Goal: Information Seeking & Learning: Learn about a topic

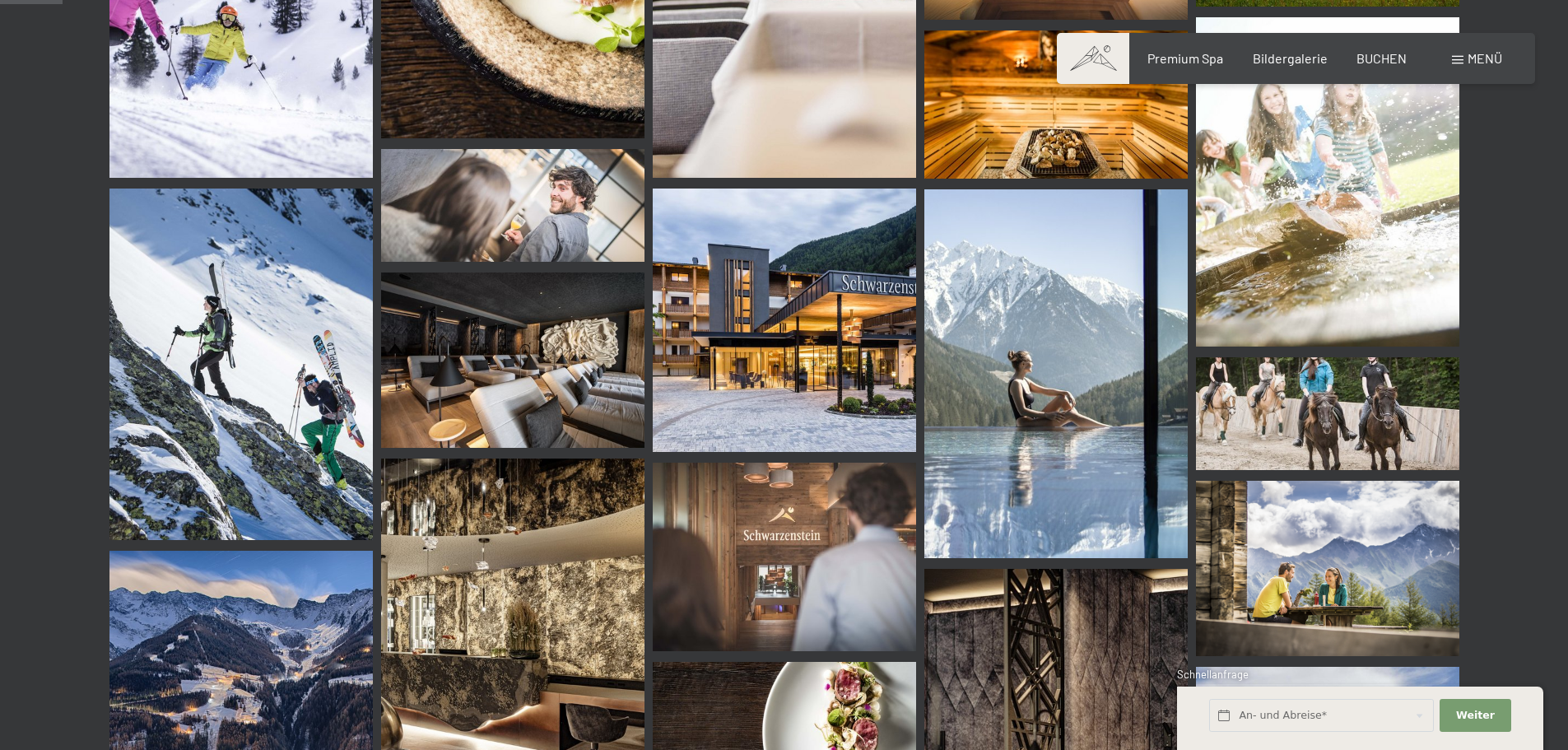
click at [1464, 56] on div "Menü" at bounding box center [1477, 58] width 50 height 18
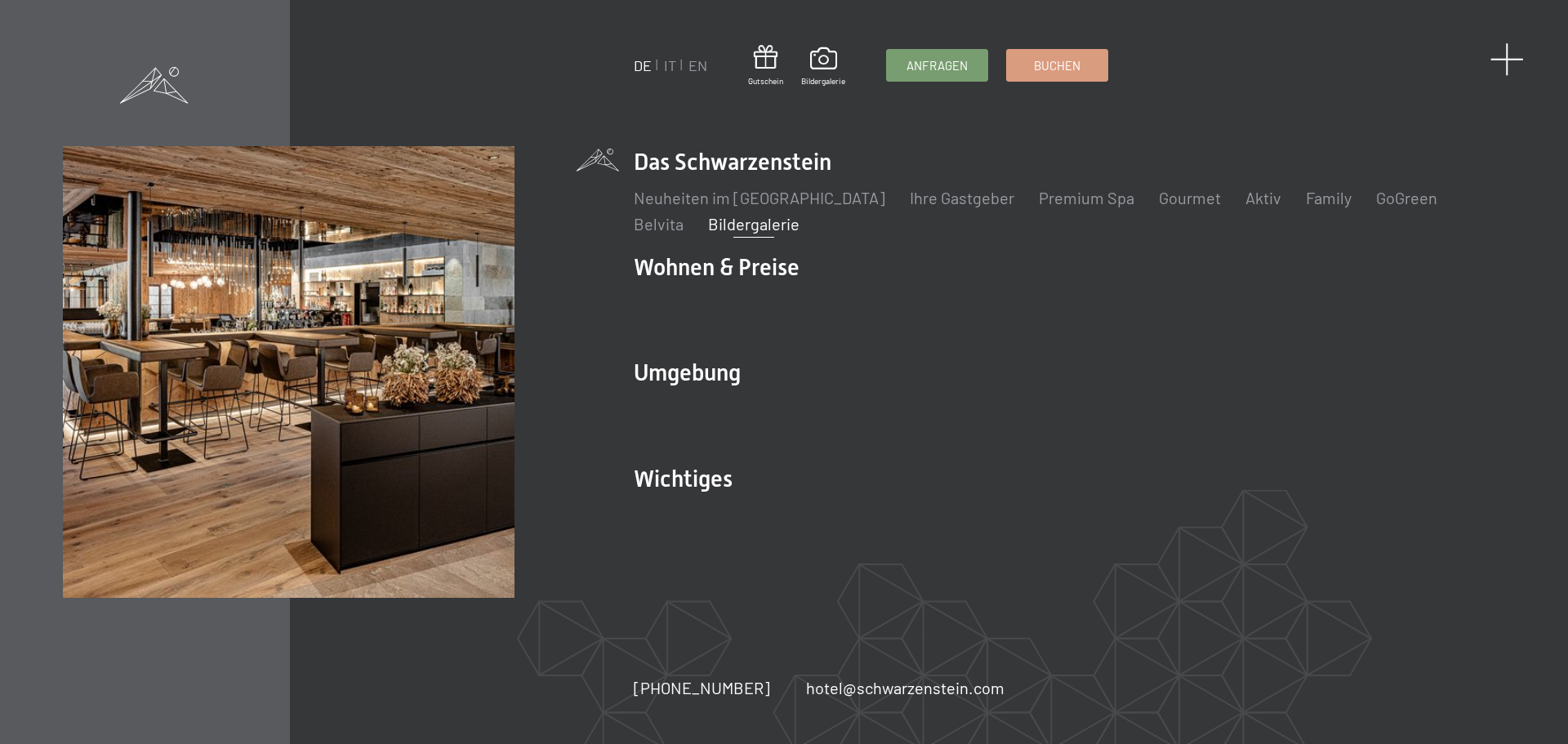
click at [1510, 62] on span at bounding box center [1506, 59] width 33 height 33
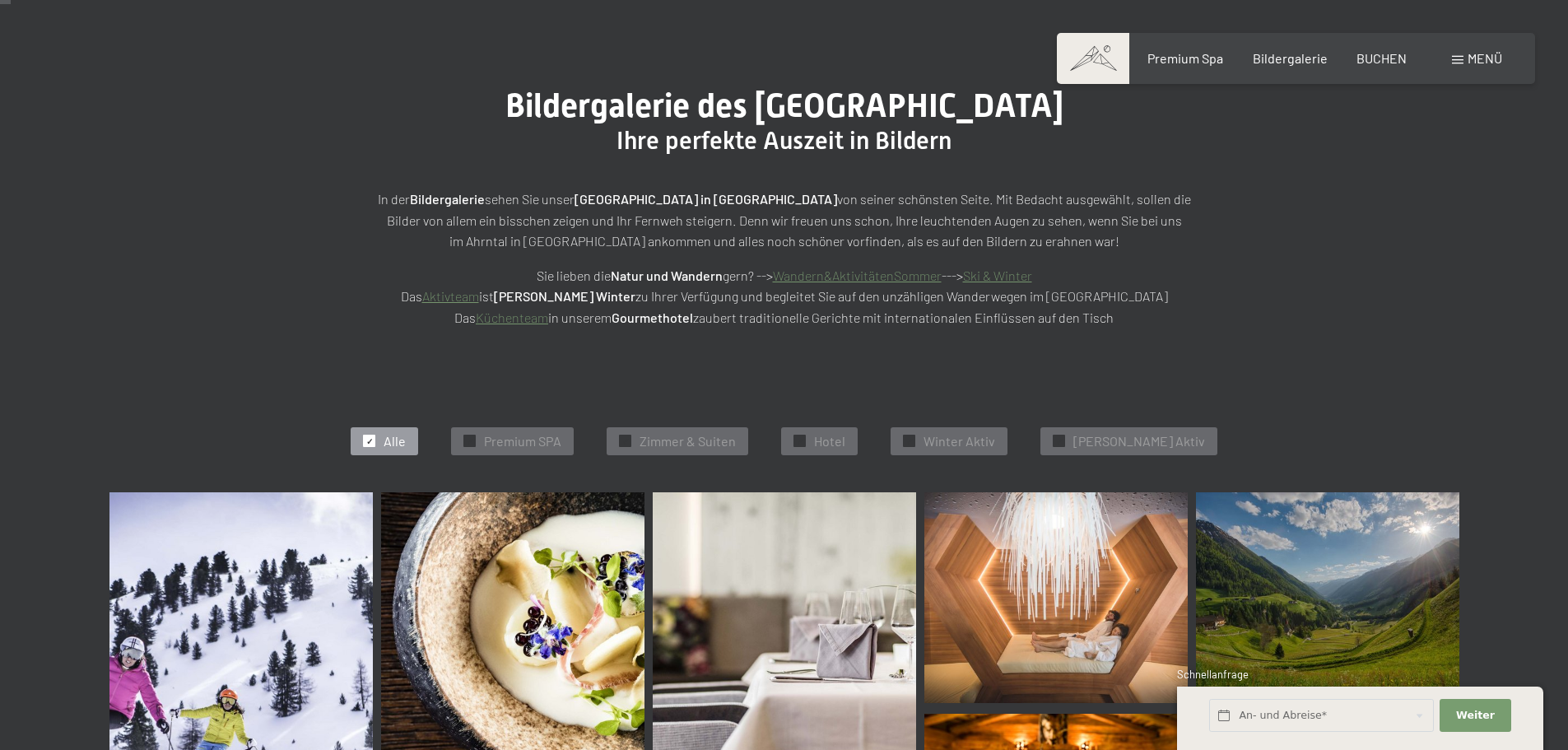
scroll to position [165, 0]
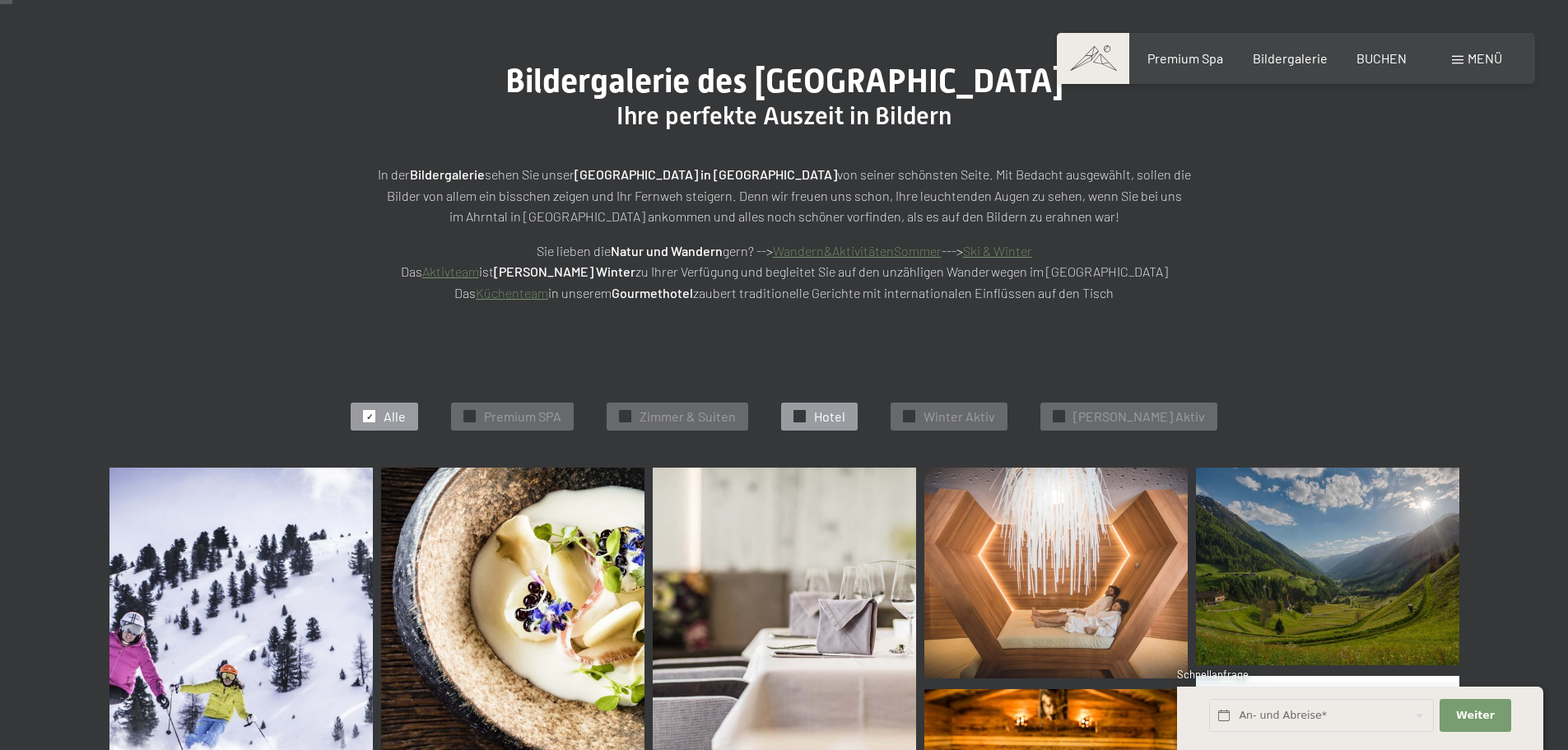
click at [827, 409] on div "✓ Hotel" at bounding box center [820, 416] width 77 height 28
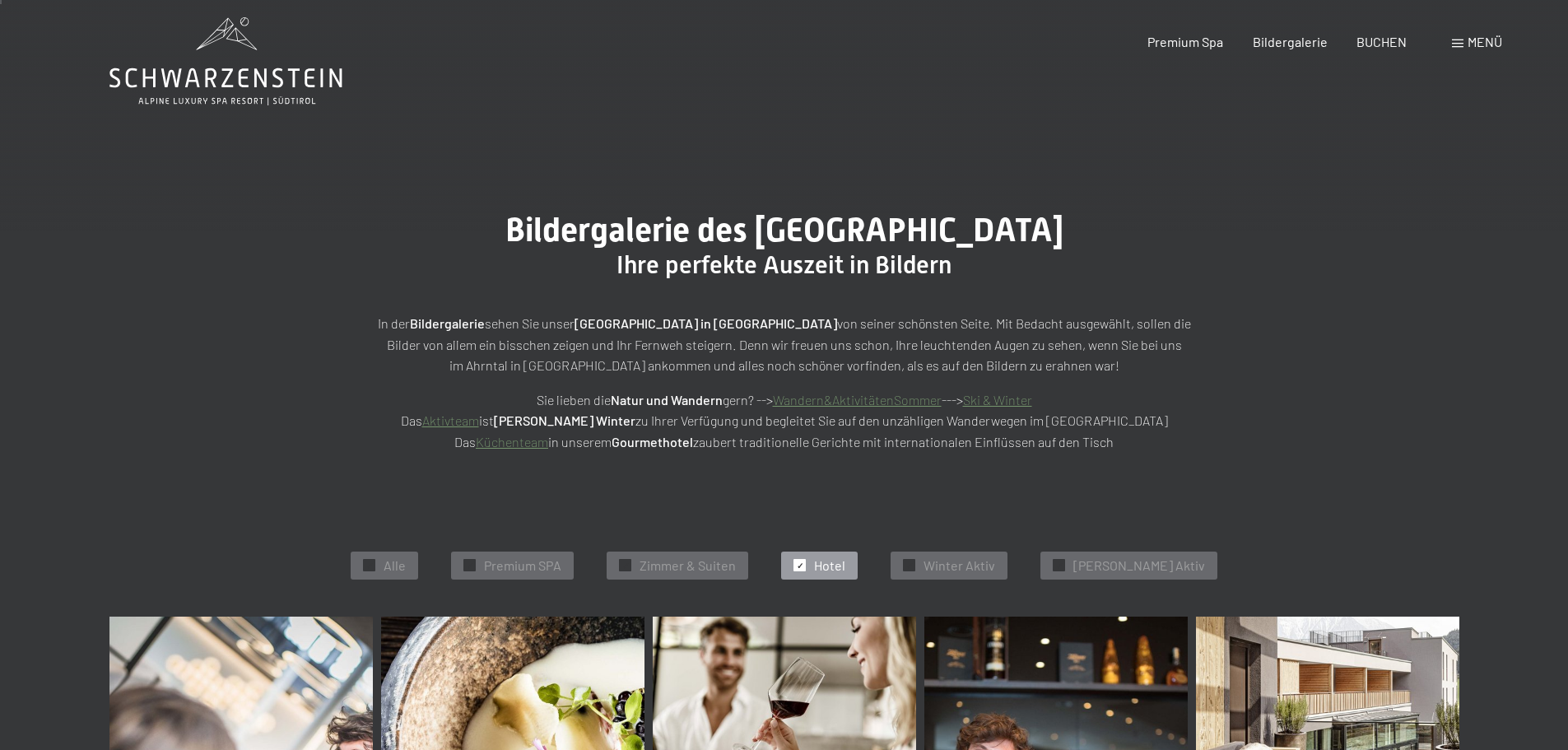
scroll to position [3, 0]
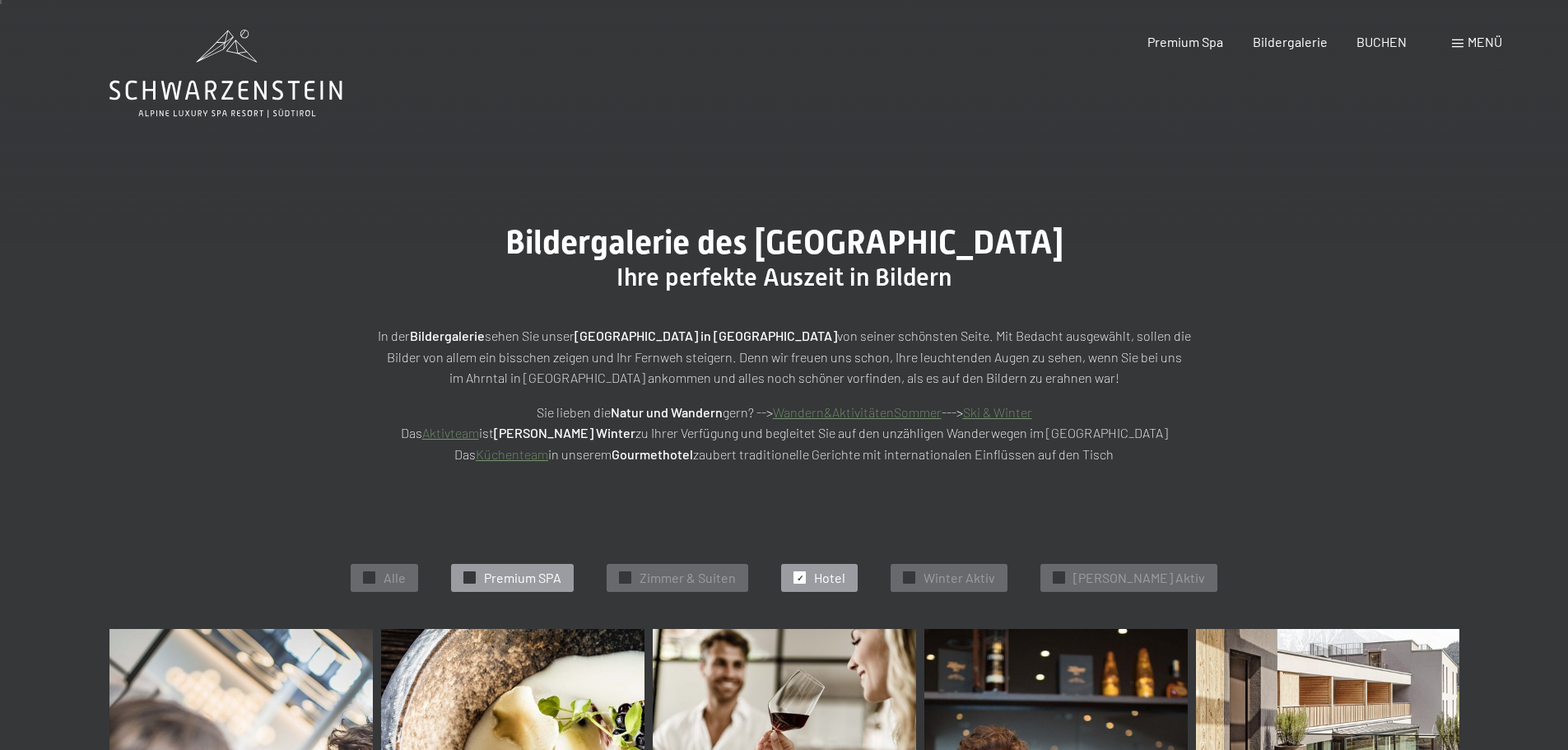
click at [513, 575] on span "Premium SPA" at bounding box center [522, 578] width 77 height 18
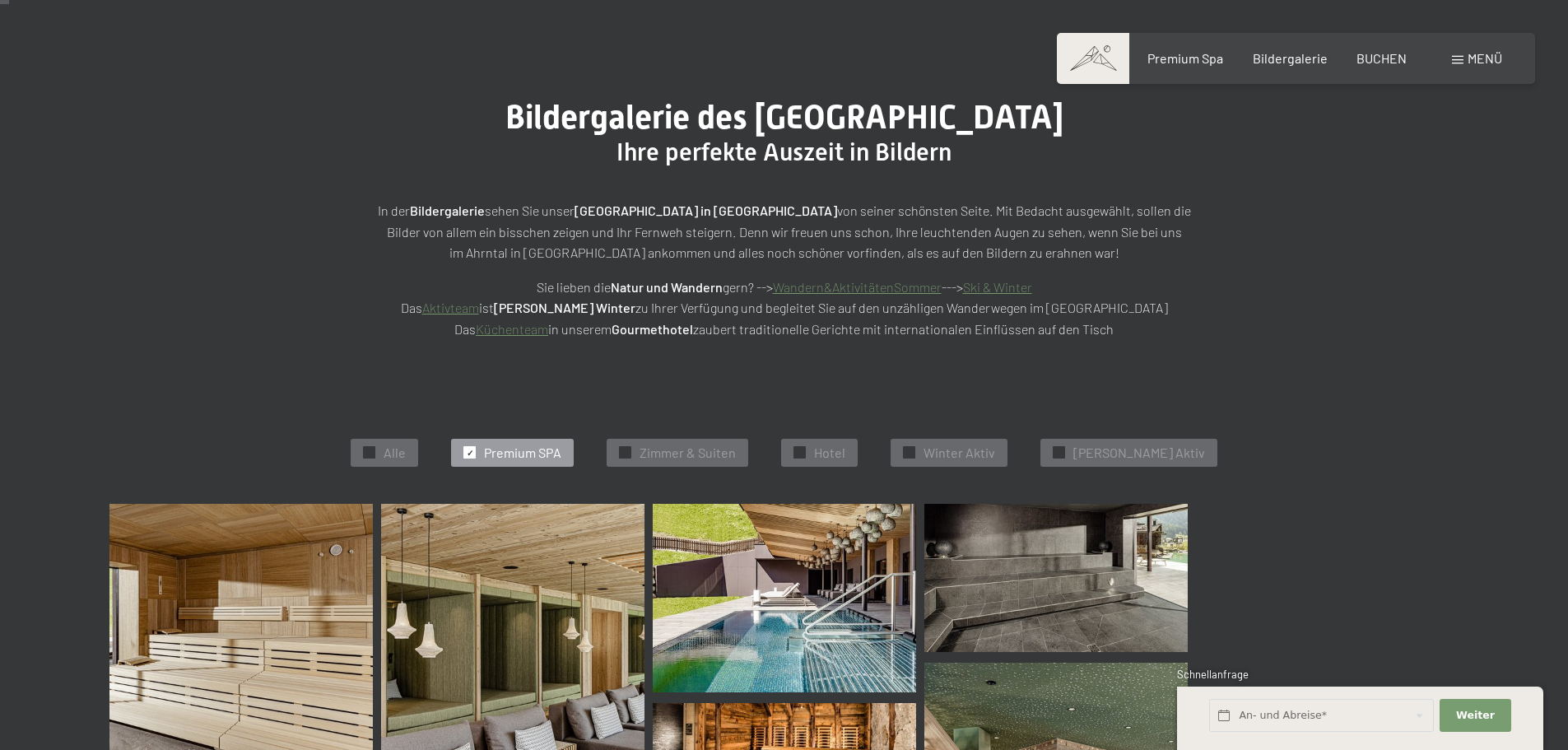
scroll to position [0, 0]
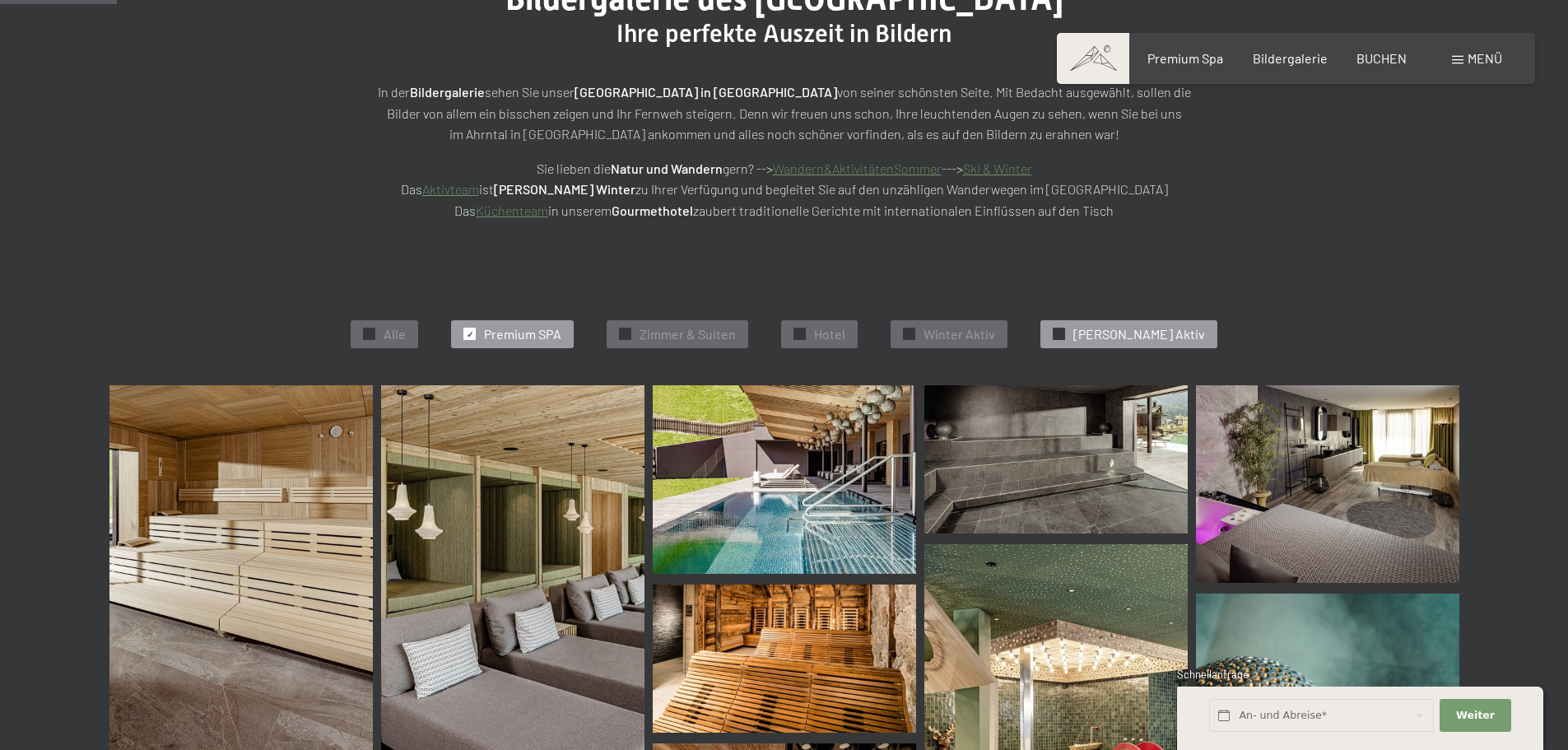
click at [1098, 326] on span "[PERSON_NAME] Aktiv" at bounding box center [1139, 334] width 132 height 18
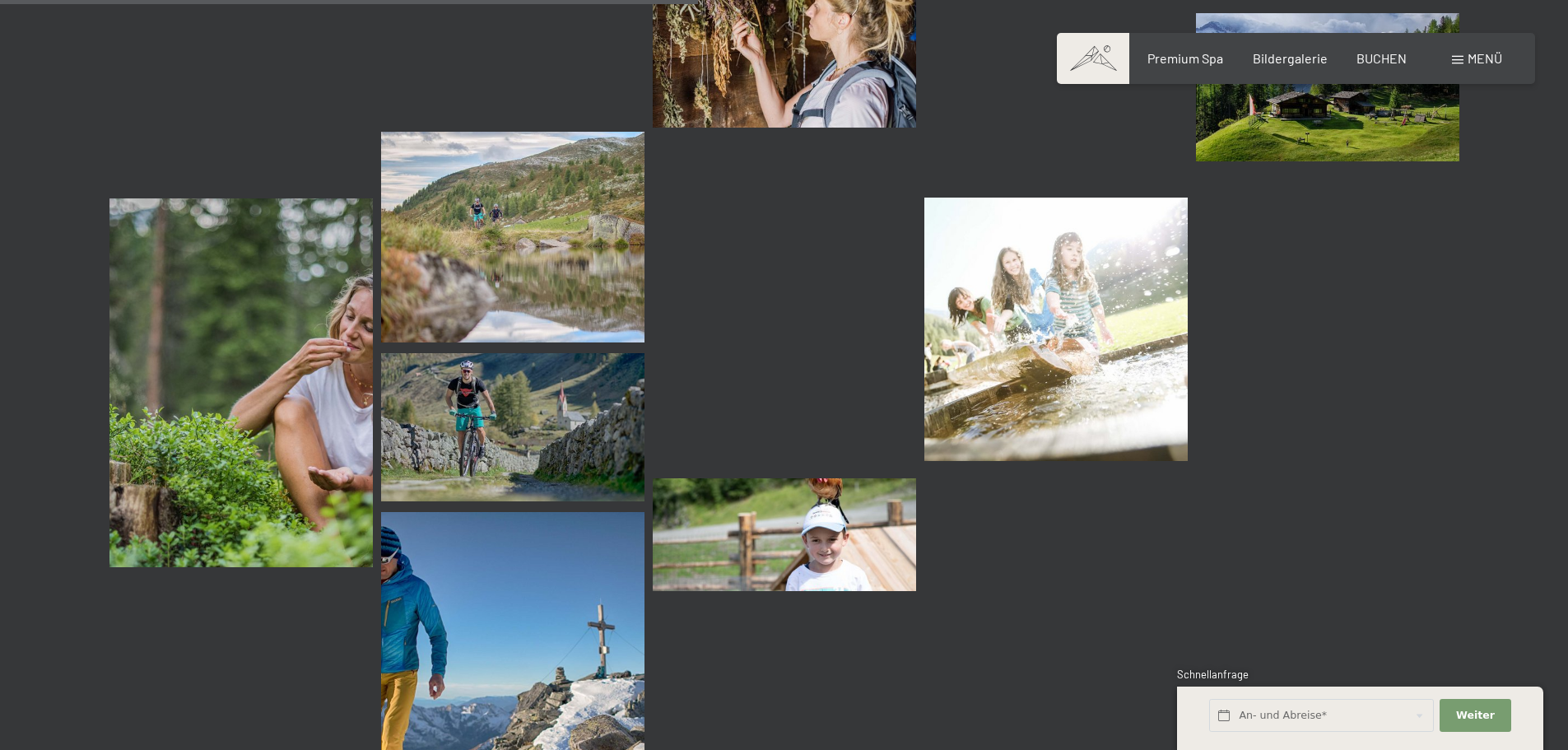
scroll to position [1649, 0]
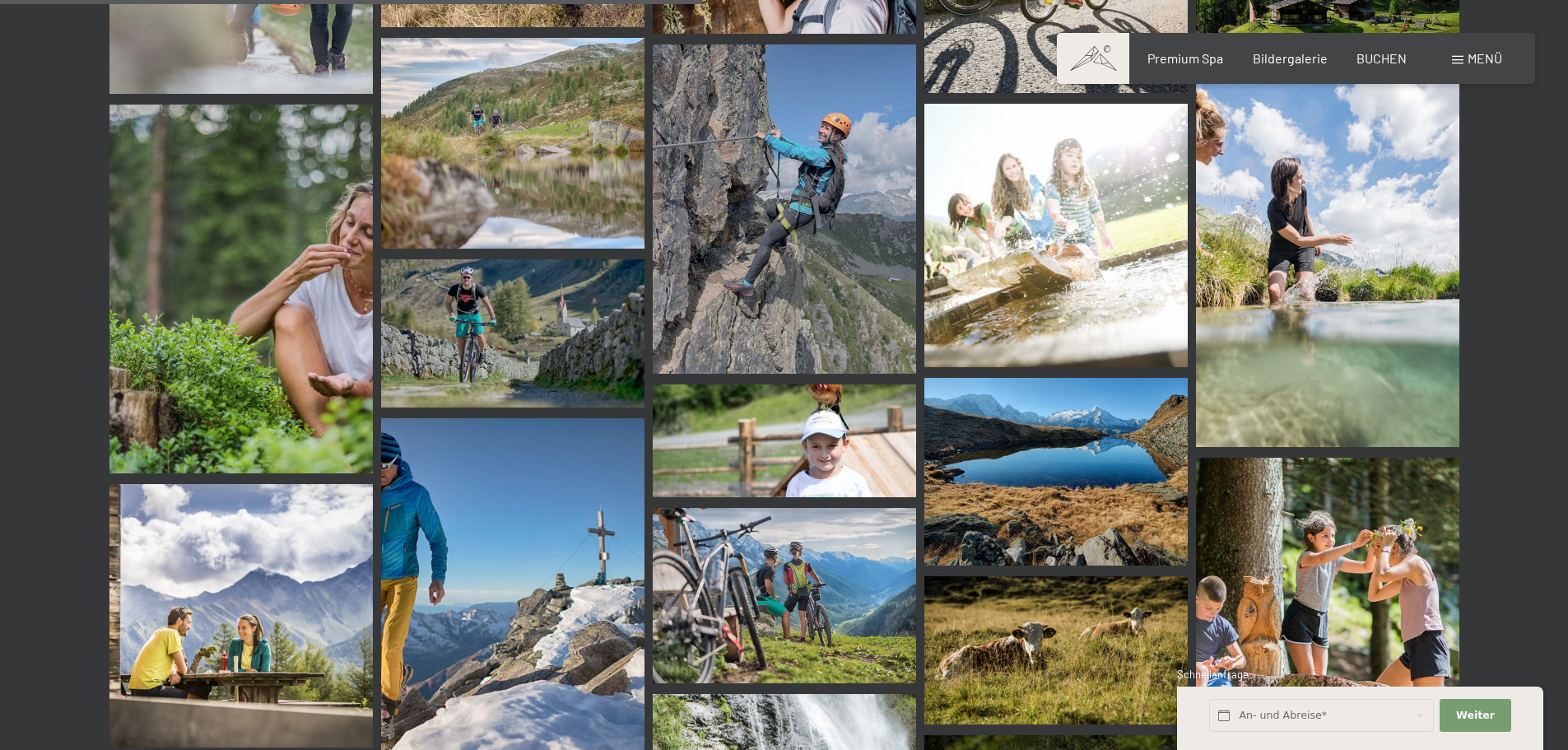
click at [1194, 66] on div "Premium Spa Bildergalerie BUCHEN" at bounding box center [1262, 58] width 345 height 18
click at [1192, 55] on span "Premium Spa" at bounding box center [1185, 55] width 76 height 15
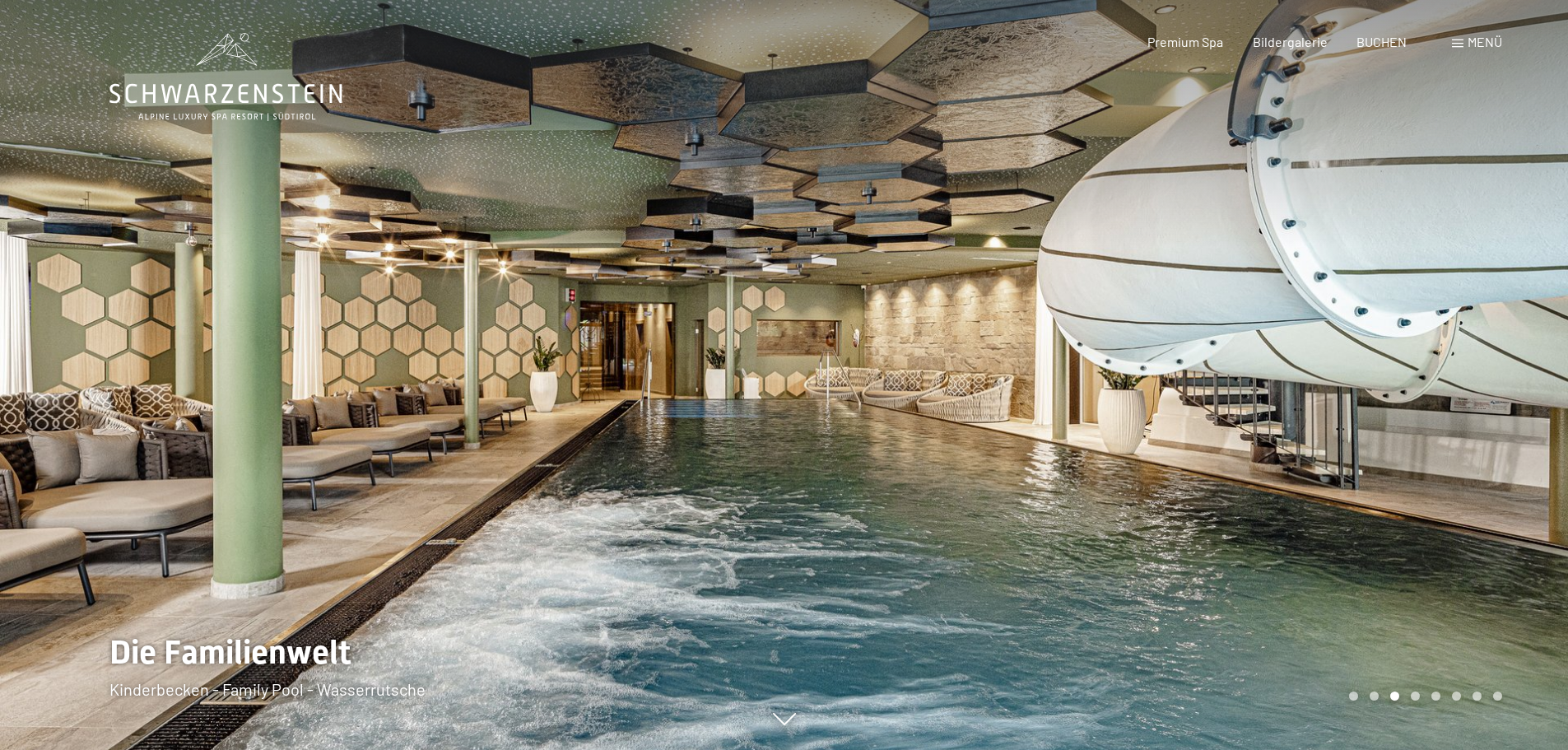
click at [1325, 348] on div at bounding box center [1177, 375] width 784 height 750
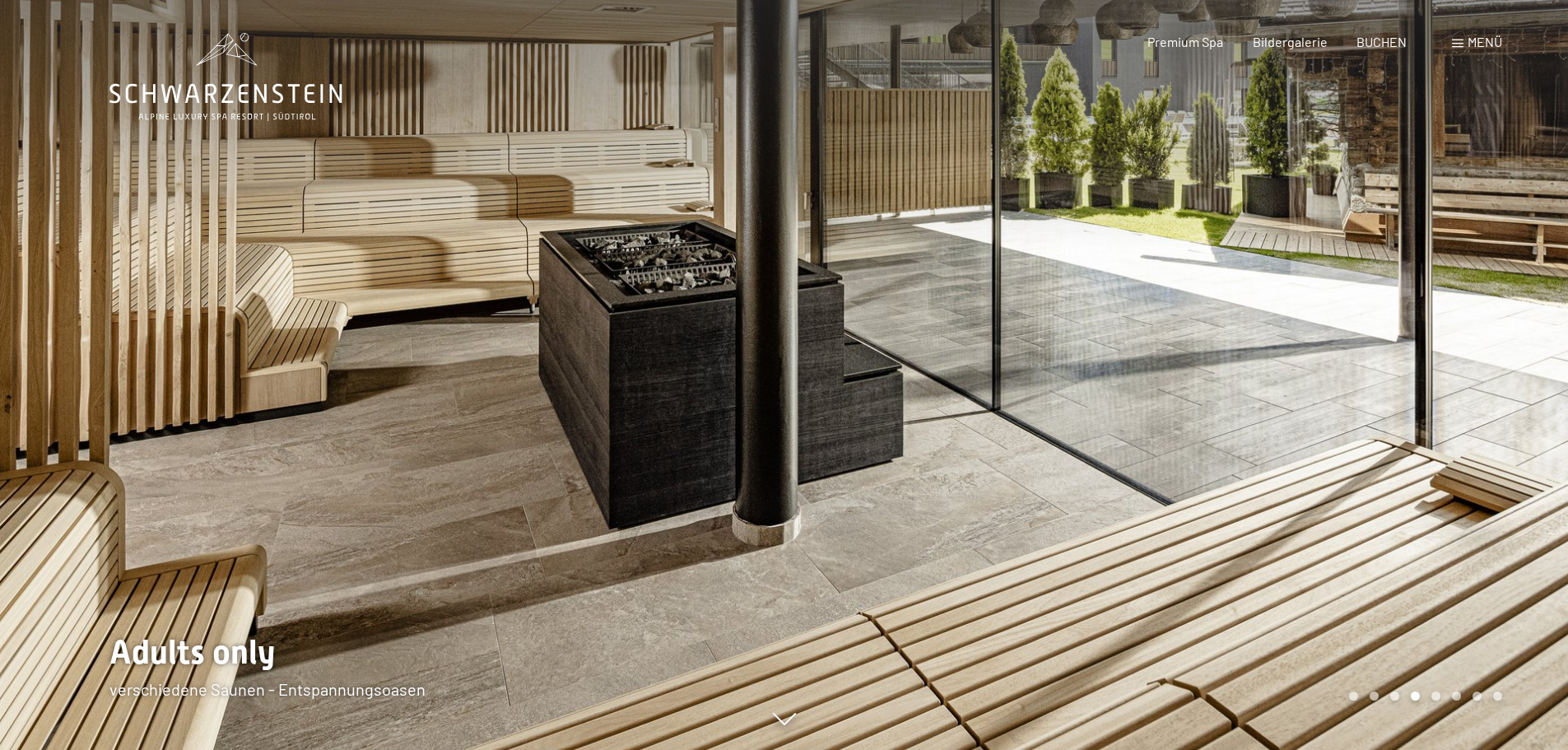
click at [1496, 310] on div at bounding box center [1177, 375] width 784 height 750
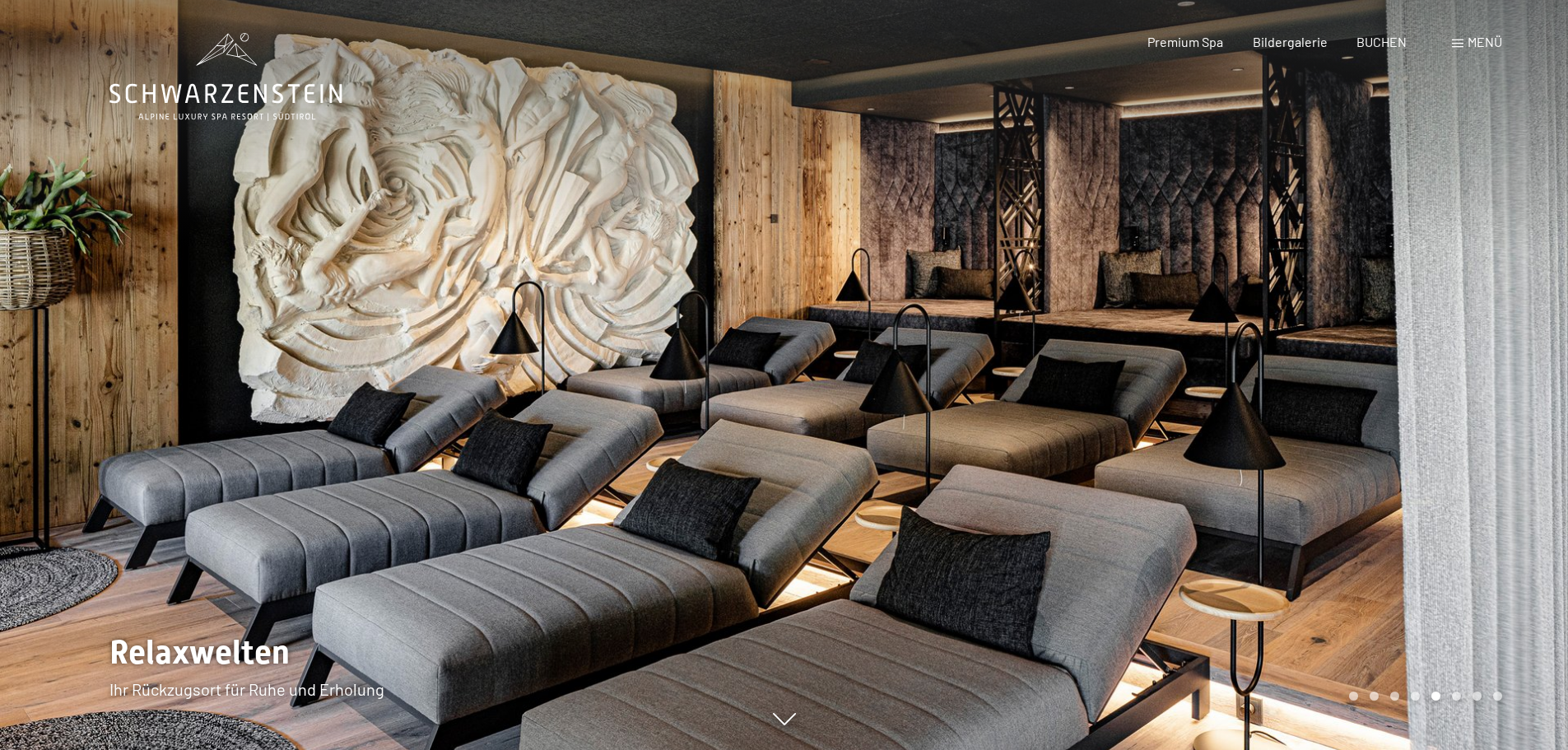
click at [1469, 316] on div at bounding box center [1177, 375] width 784 height 750
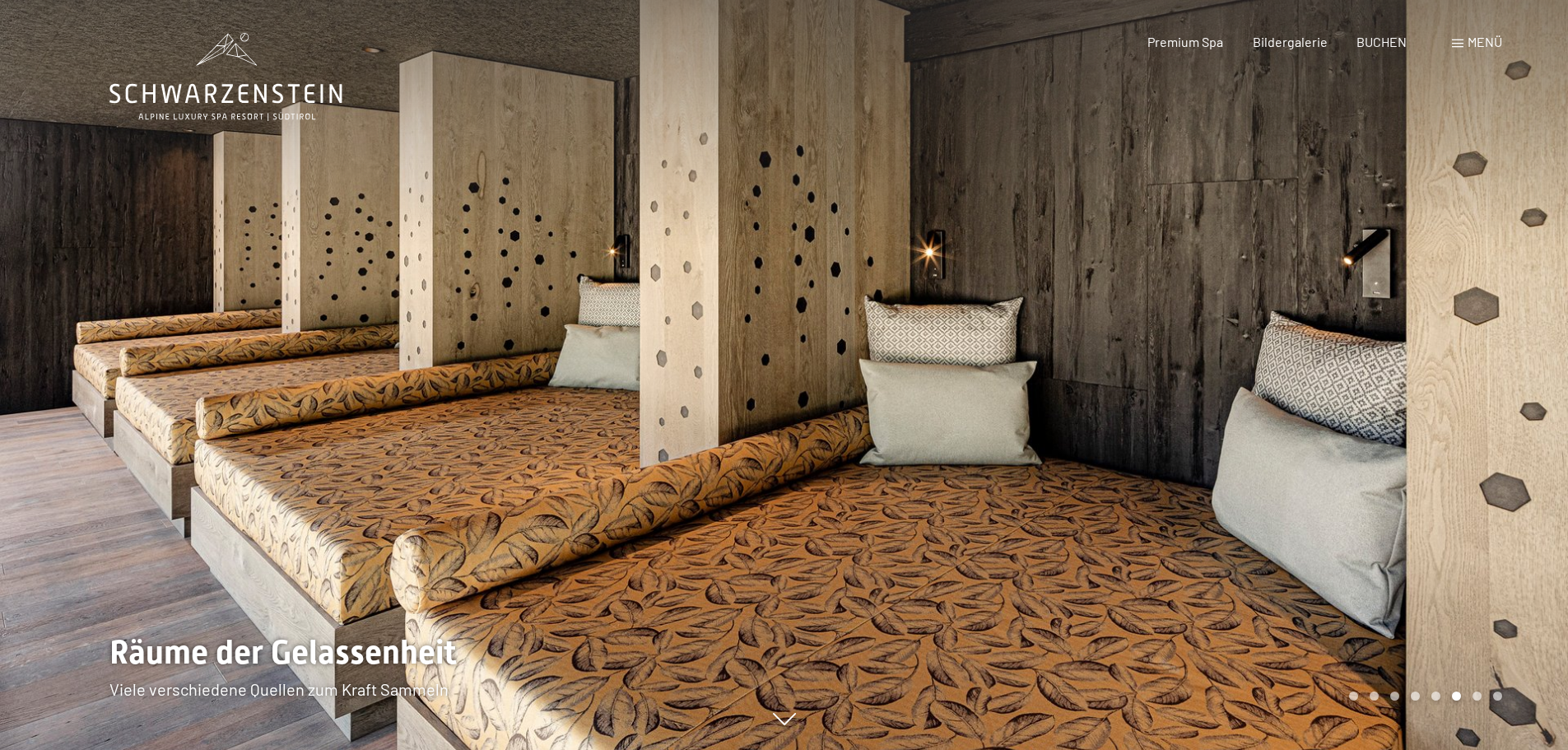
click at [1469, 316] on div at bounding box center [1177, 375] width 784 height 750
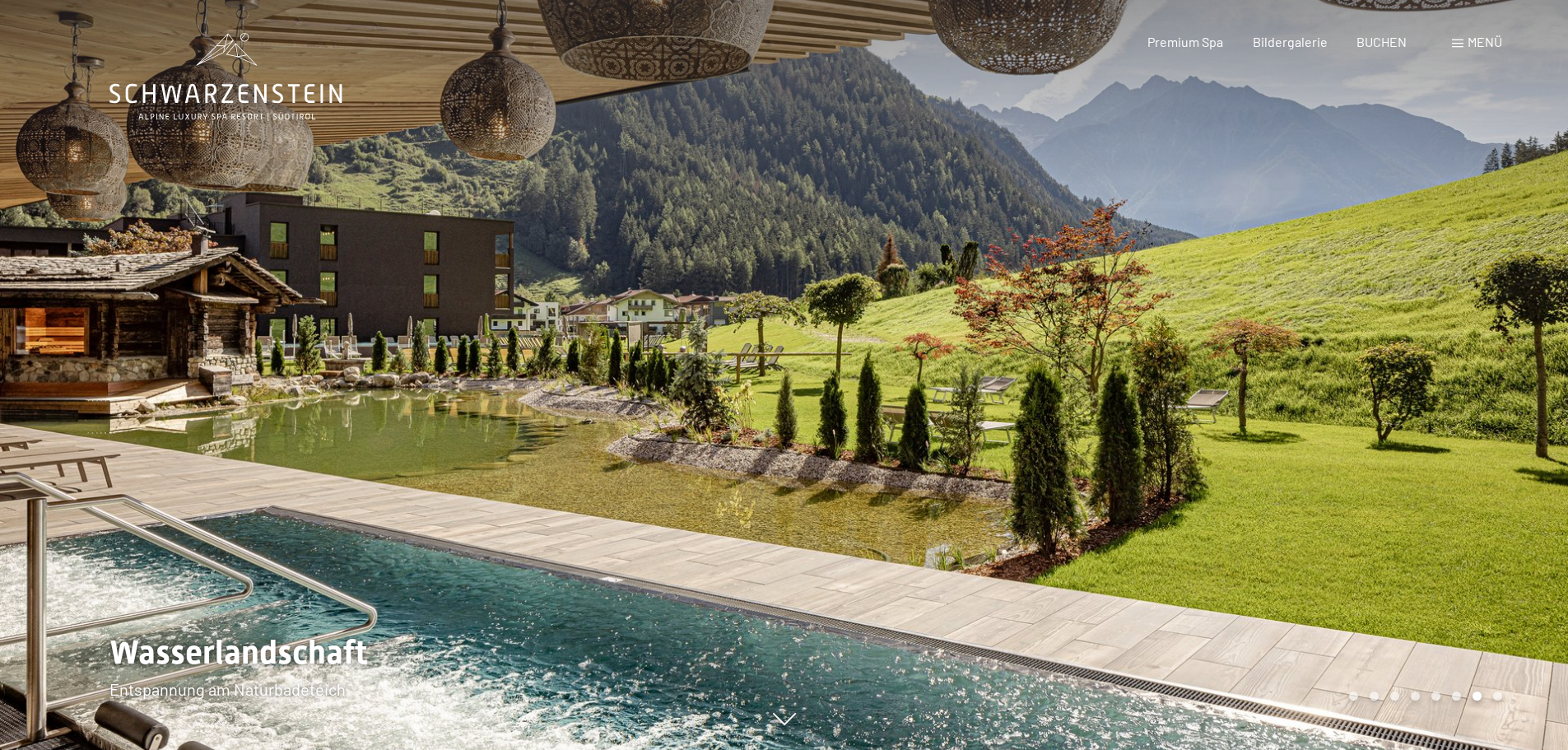
click at [1469, 316] on div at bounding box center [1177, 375] width 784 height 750
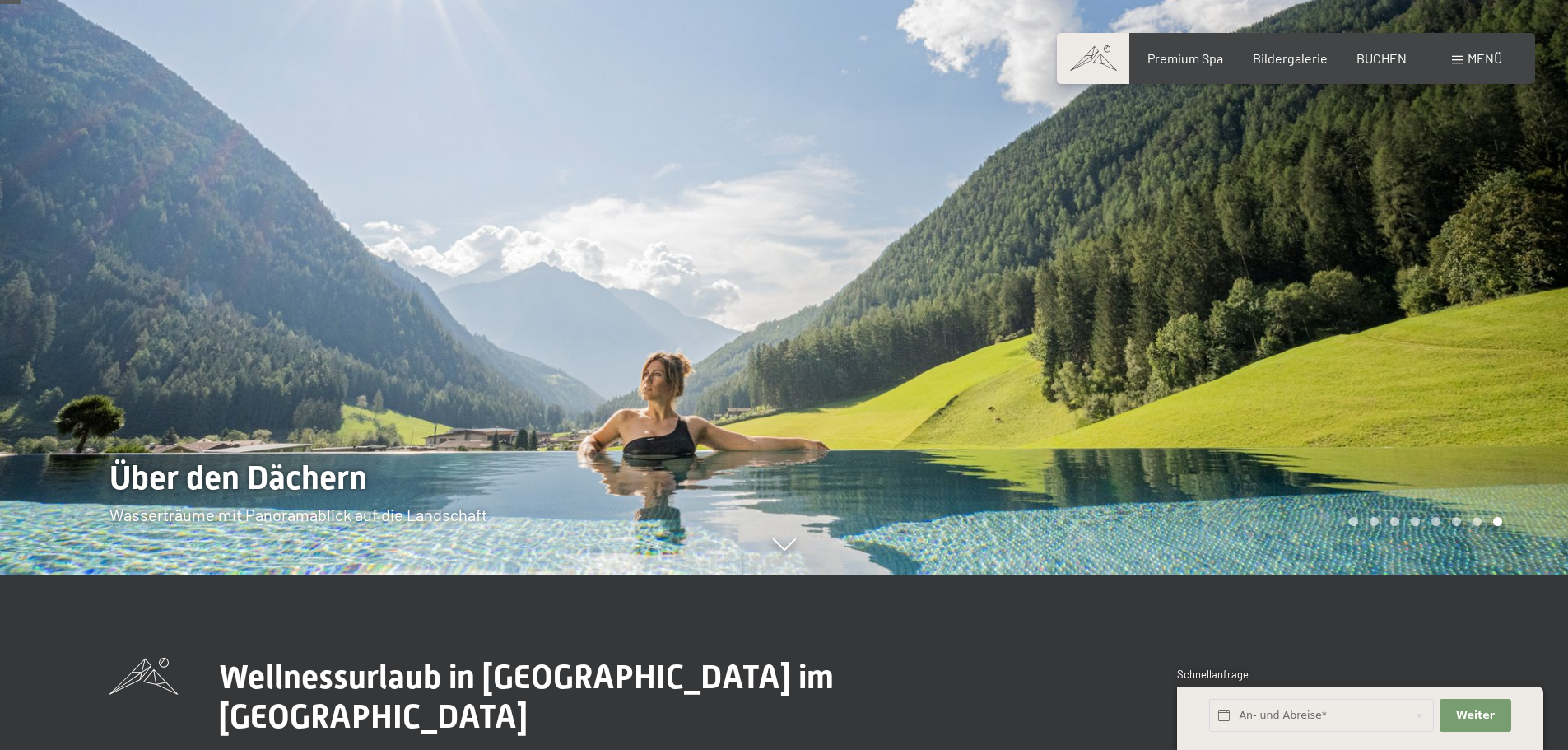
scroll to position [165, 0]
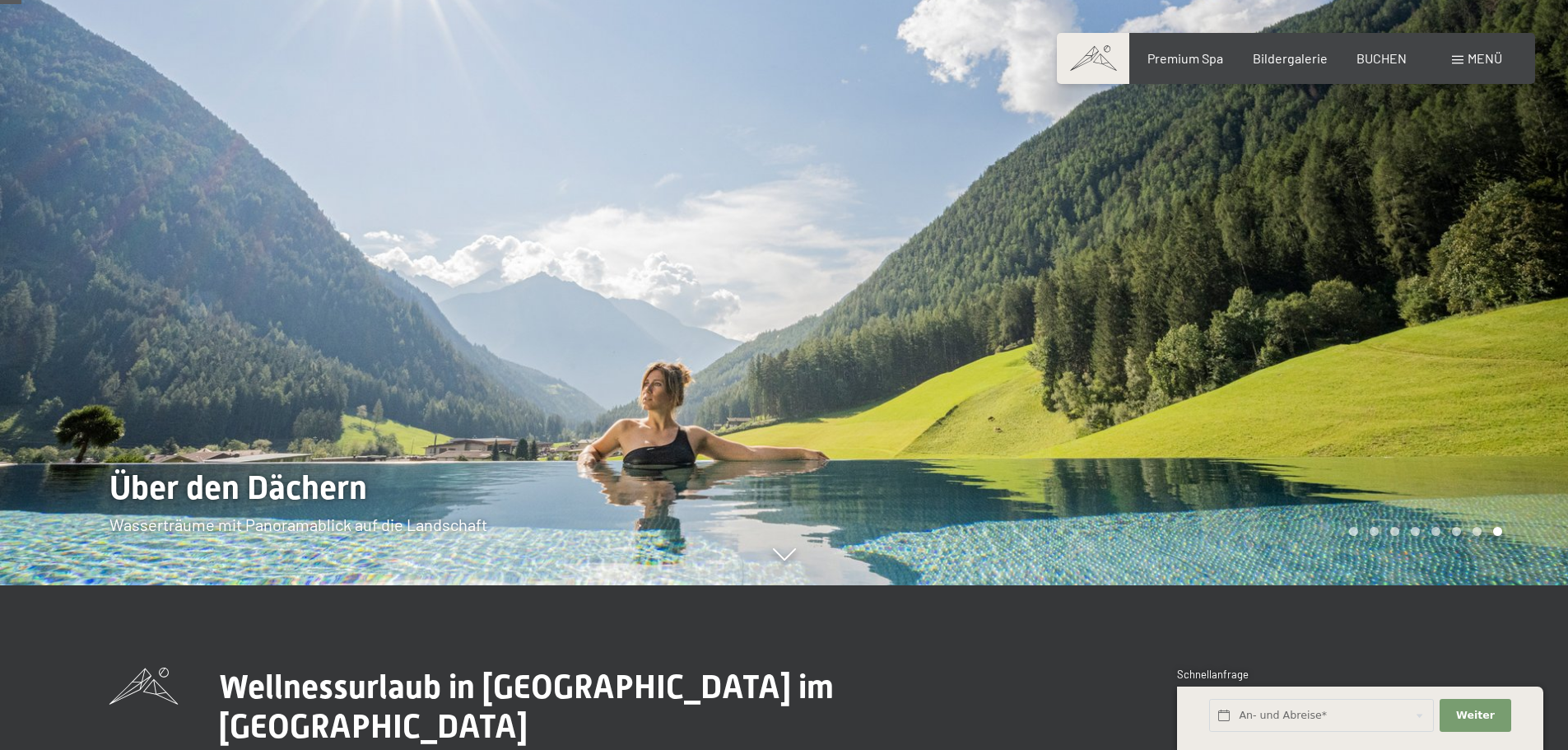
click at [1472, 305] on div at bounding box center [1177, 210] width 784 height 750
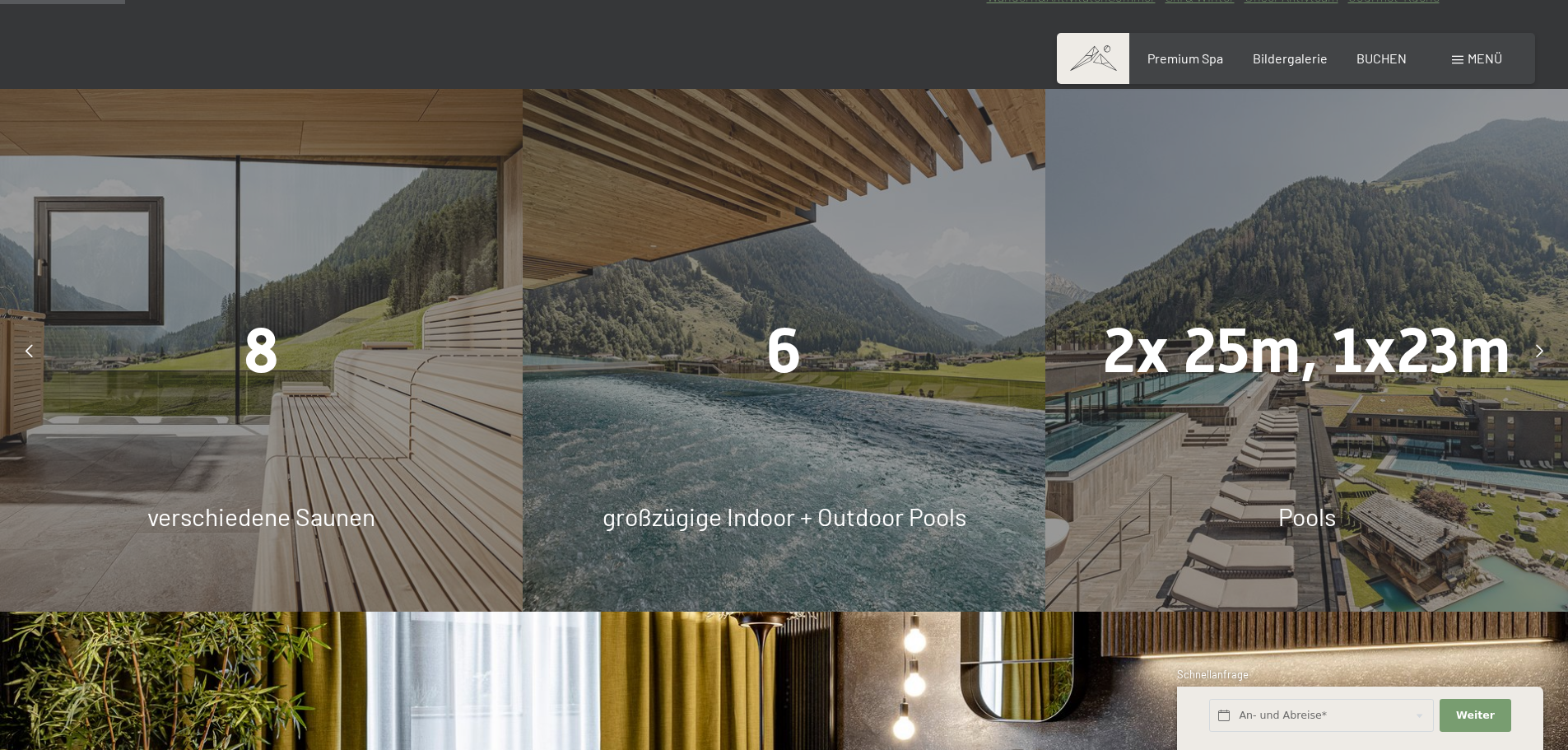
scroll to position [1235, 0]
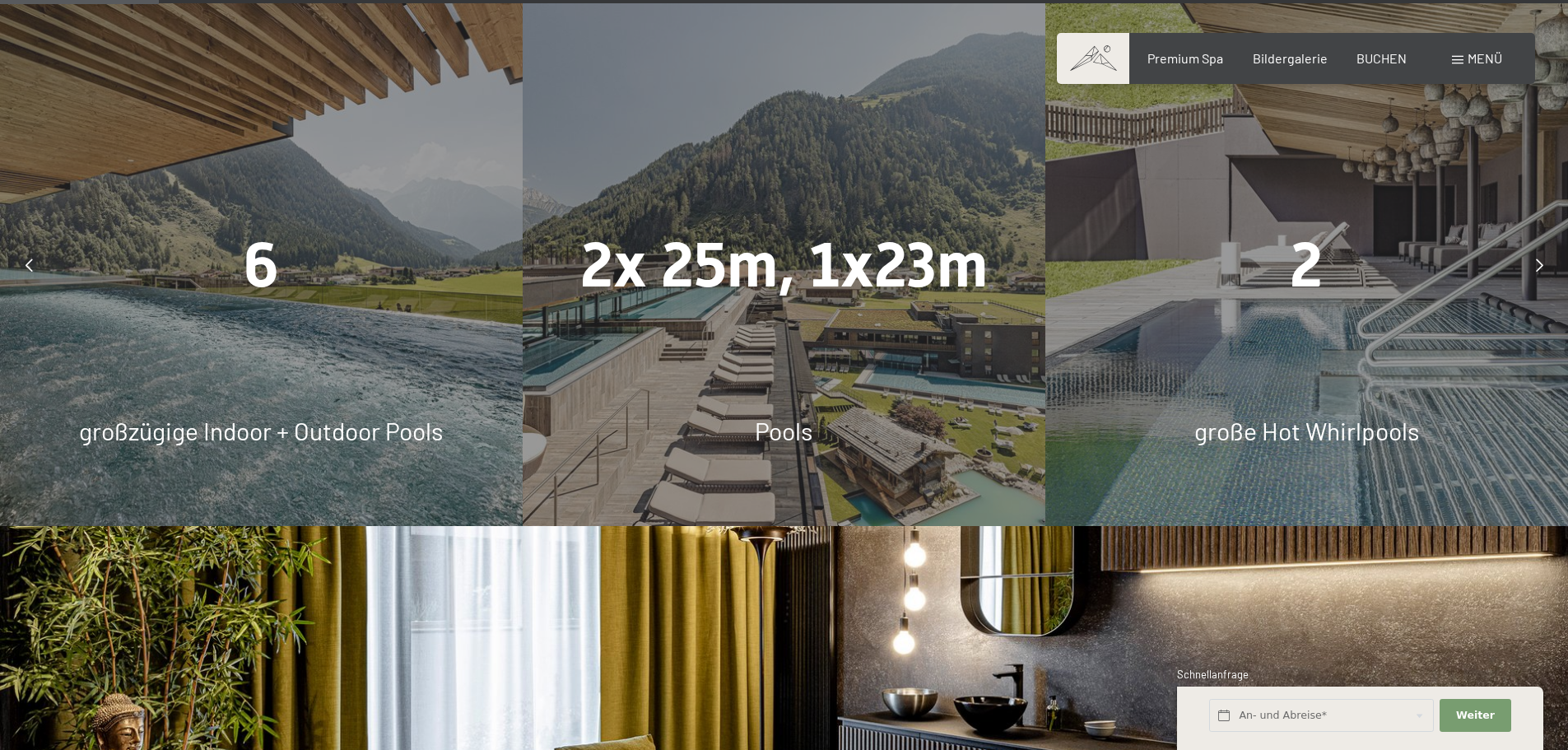
click at [1540, 262] on icon at bounding box center [1540, 265] width 8 height 13
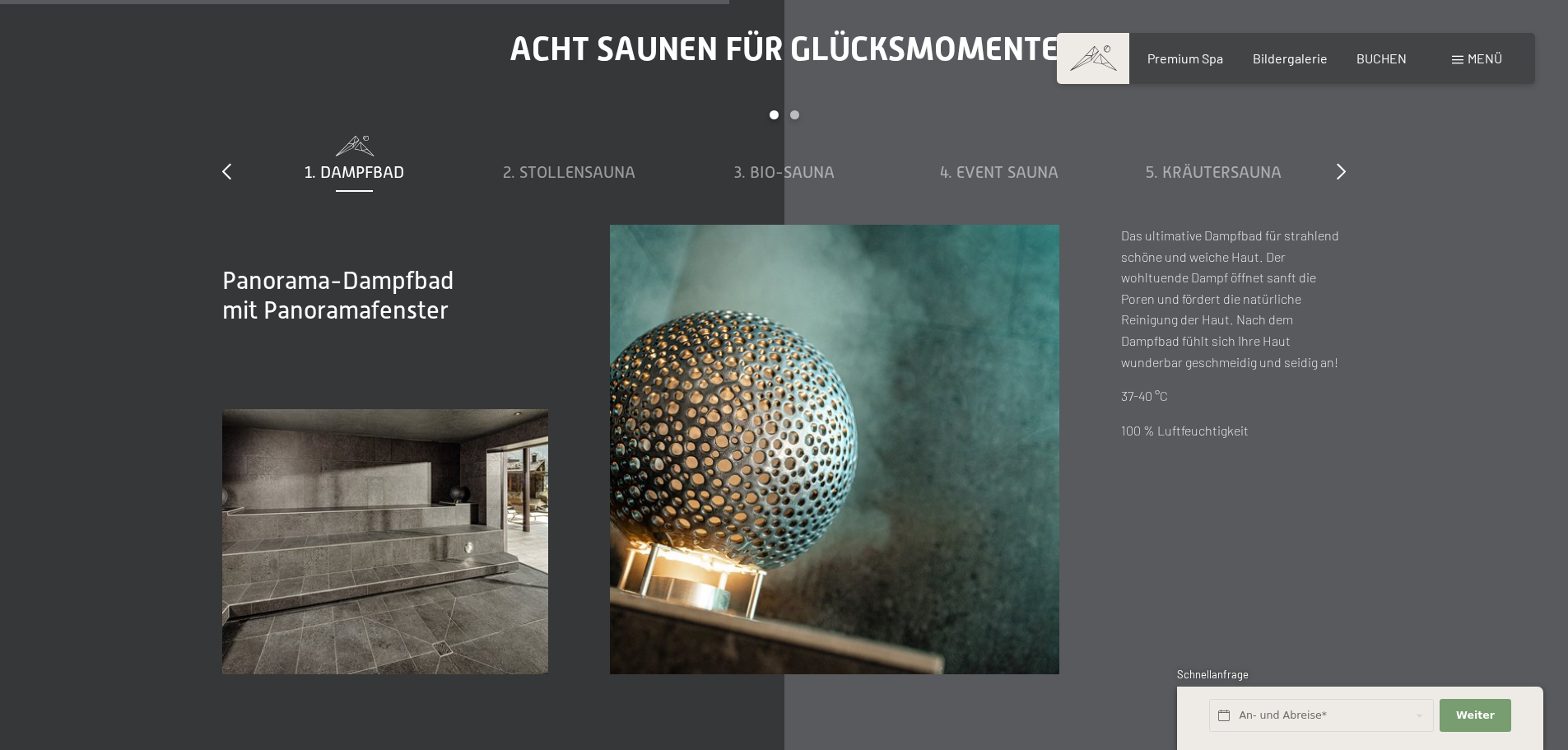
scroll to position [5680, 0]
click at [557, 155] on span at bounding box center [568, 145] width 198 height 21
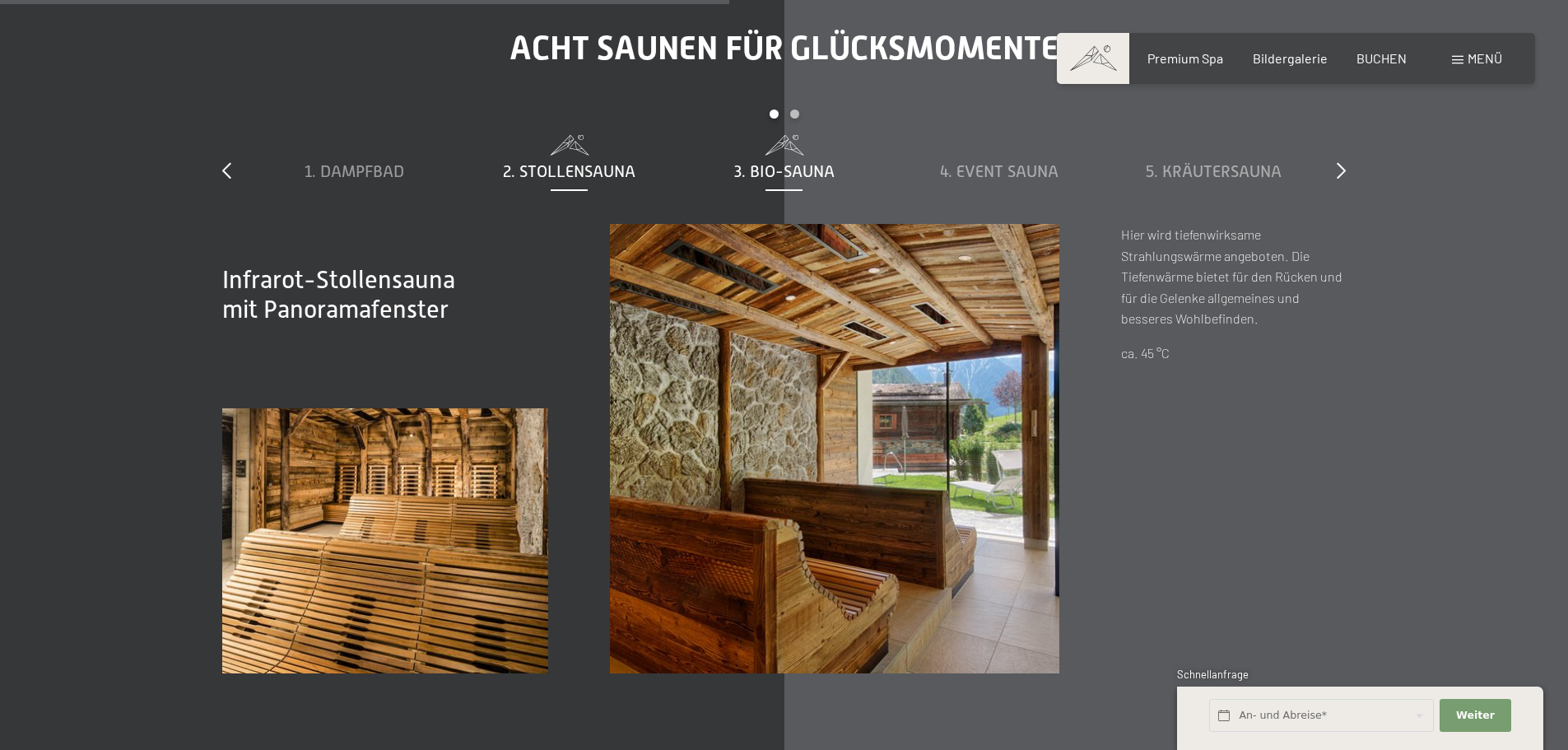
click at [791, 168] on span "3. Bio-Sauna" at bounding box center [784, 171] width 100 height 18
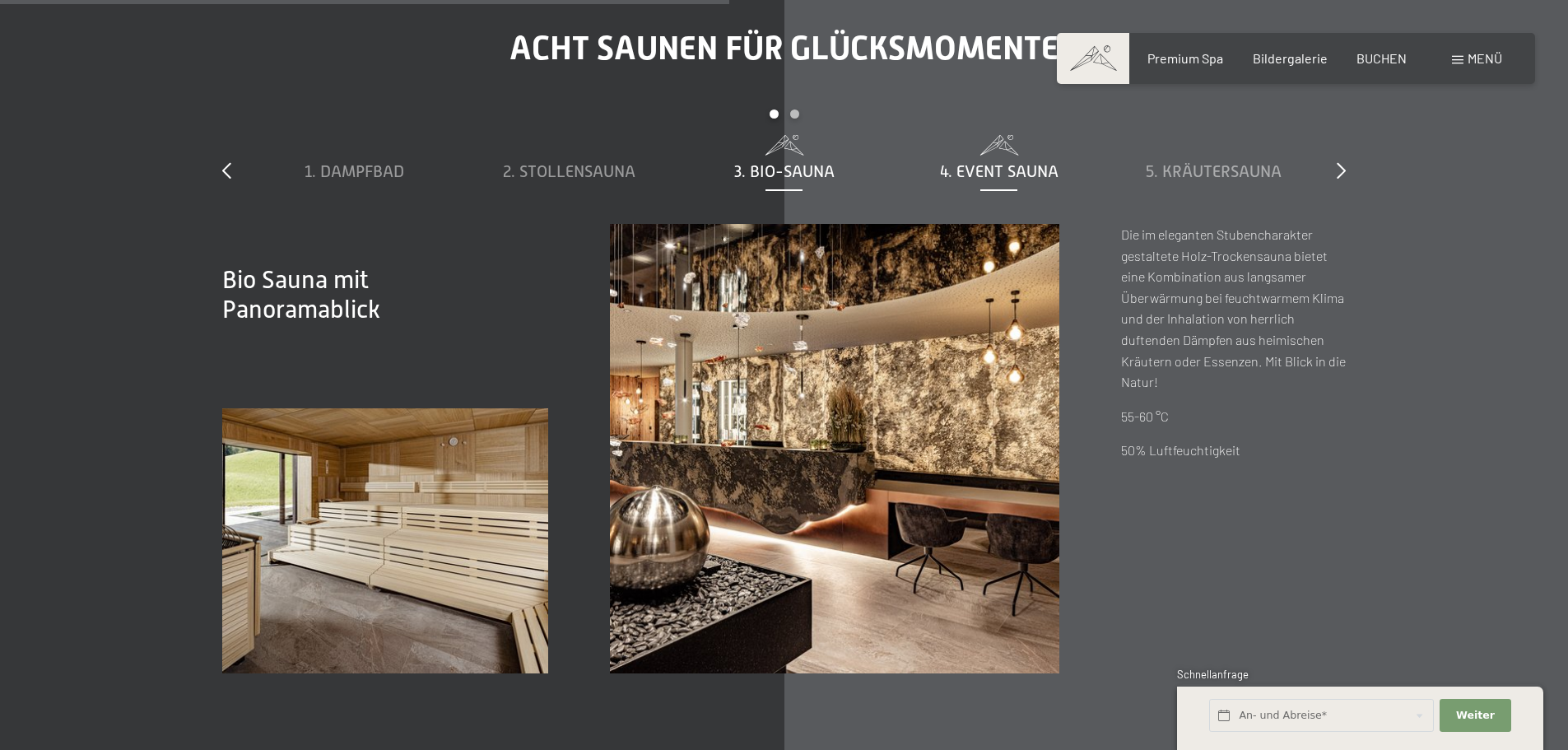
click at [994, 170] on span "4. Event Sauna" at bounding box center [1000, 171] width 119 height 18
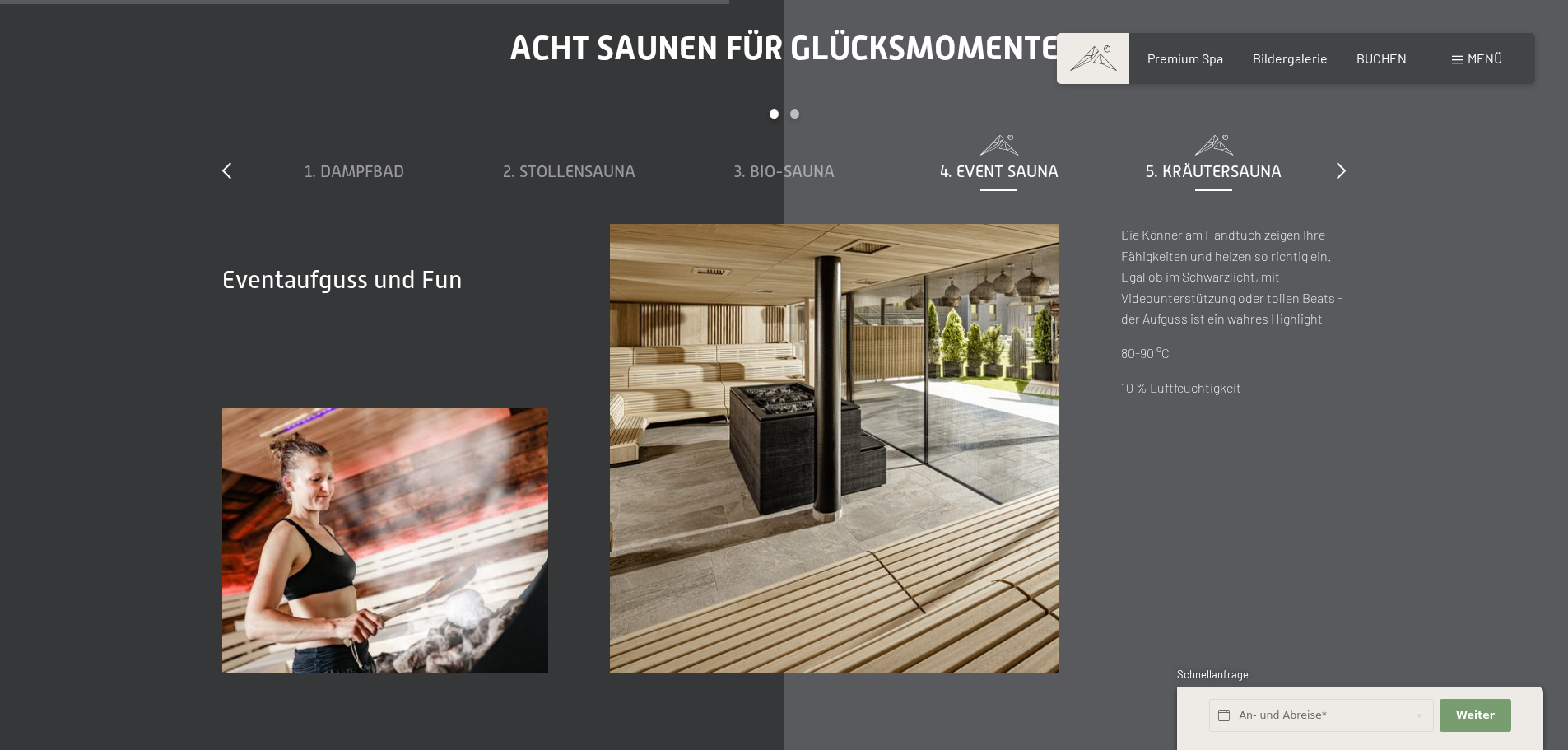
click at [1237, 163] on span "5. Kräutersauna" at bounding box center [1214, 171] width 136 height 18
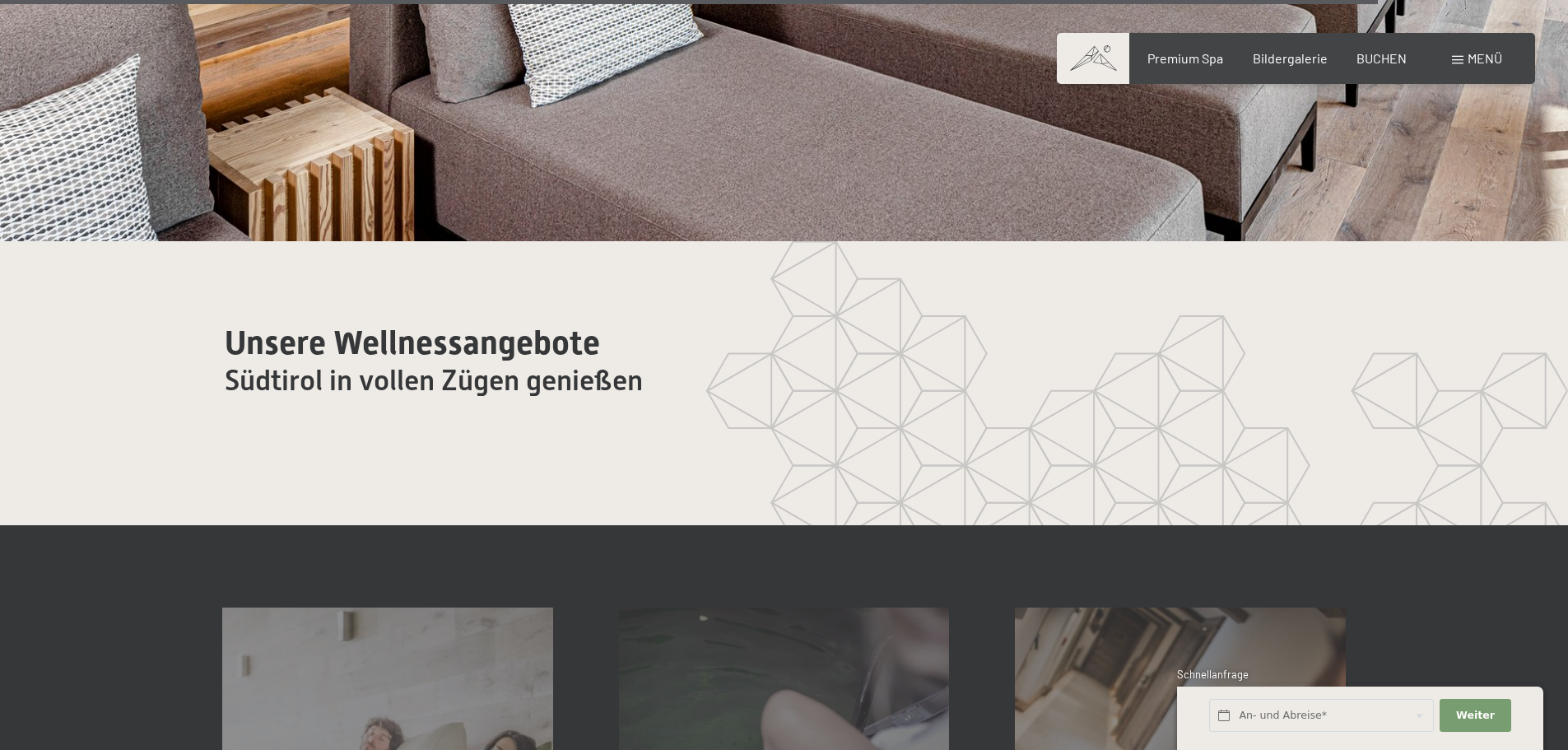
scroll to position [9714, 0]
